Goal: Information Seeking & Learning: Learn about a topic

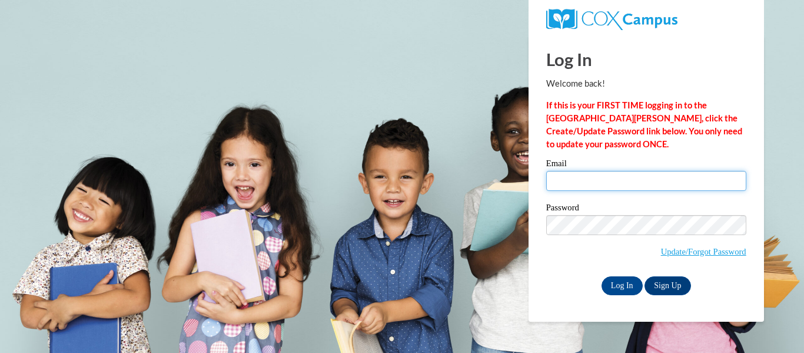
click at [611, 186] on input "Email" at bounding box center [646, 181] width 200 height 20
type input "RRomens@greenfield.k12.wi.us"
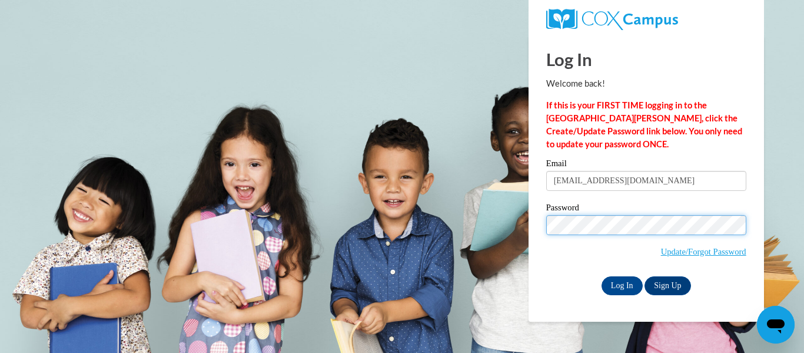
click at [602, 276] on input "Log In" at bounding box center [622, 285] width 41 height 19
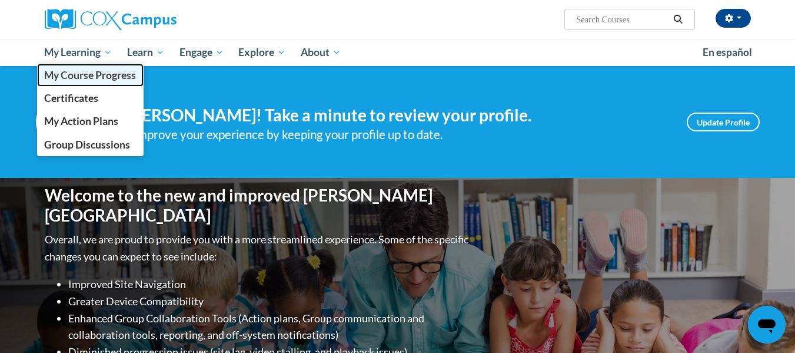
click at [109, 75] on span "My Course Progress" at bounding box center [90, 75] width 92 height 12
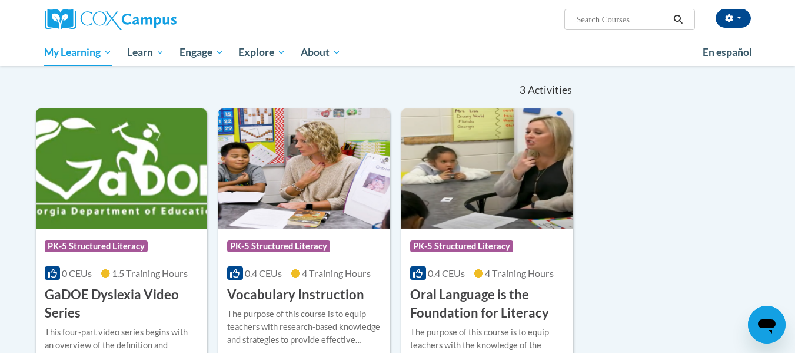
scroll to position [95, 0]
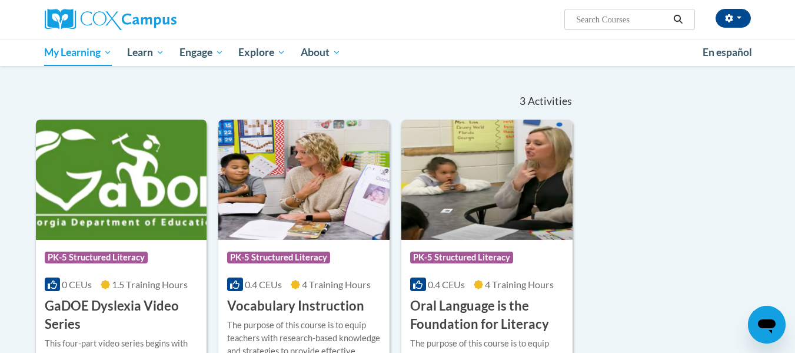
click at [138, 165] on img at bounding box center [121, 180] width 171 height 120
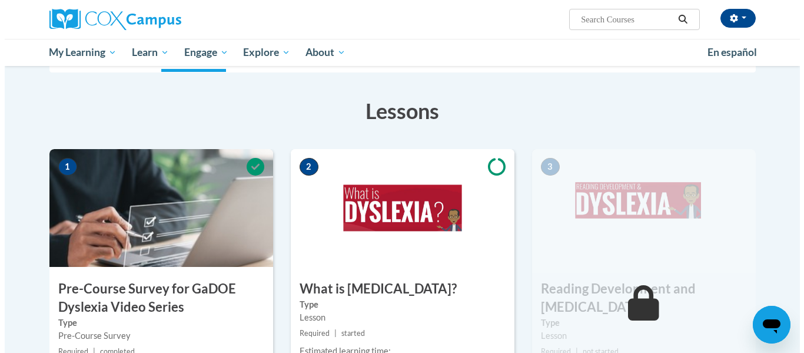
scroll to position [353, 0]
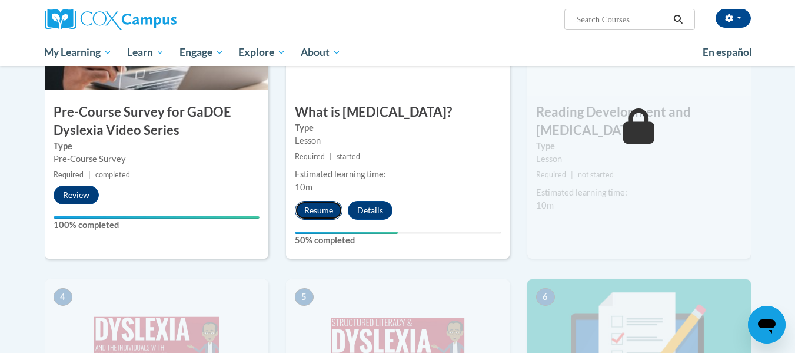
click at [316, 214] on button "Resume" at bounding box center [319, 210] width 48 height 19
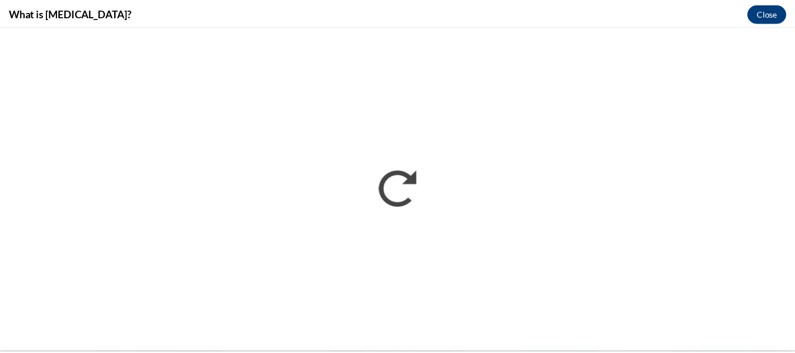
scroll to position [0, 0]
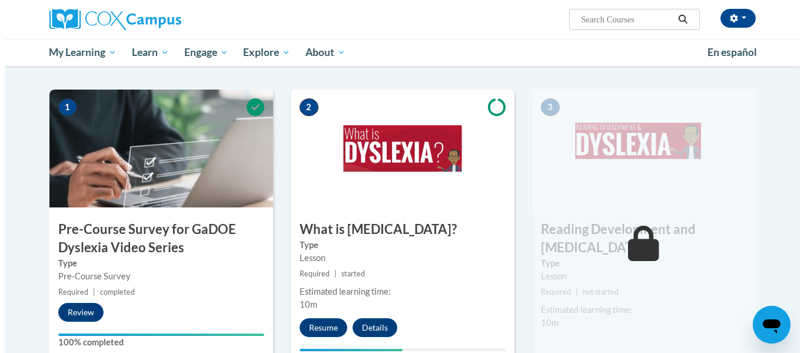
scroll to position [243, 0]
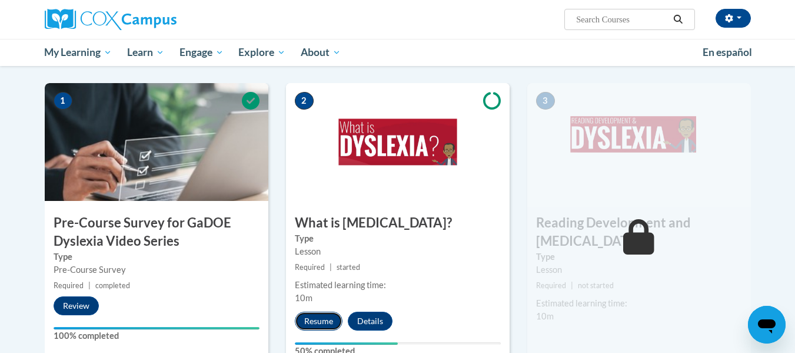
click at [324, 320] on button "Resume" at bounding box center [319, 320] width 48 height 19
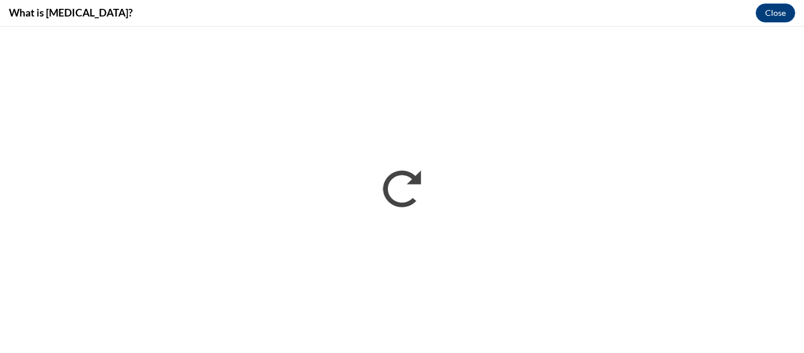
scroll to position [0, 0]
